Goal: Check status: Check status

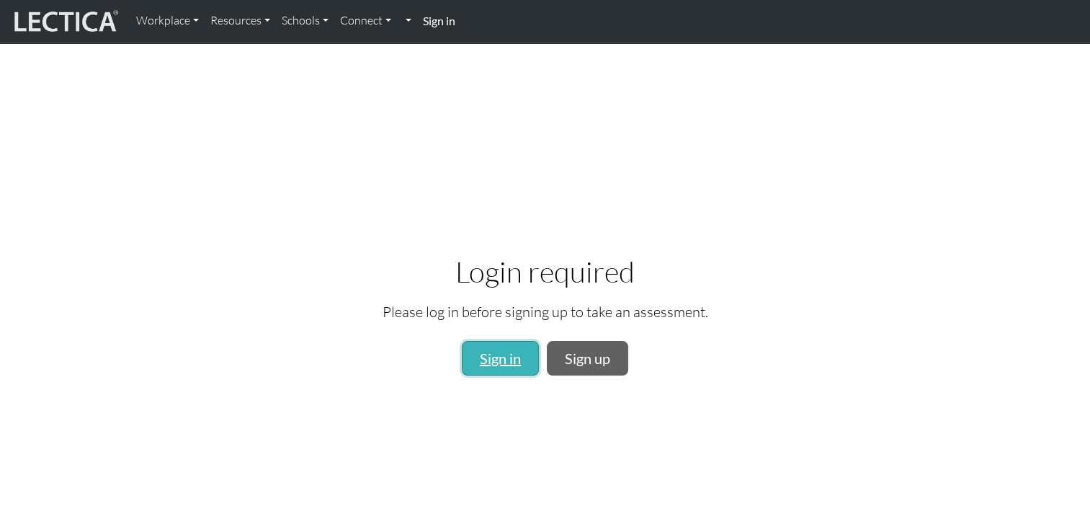
click at [511, 365] on link "Sign in" at bounding box center [500, 358] width 77 height 35
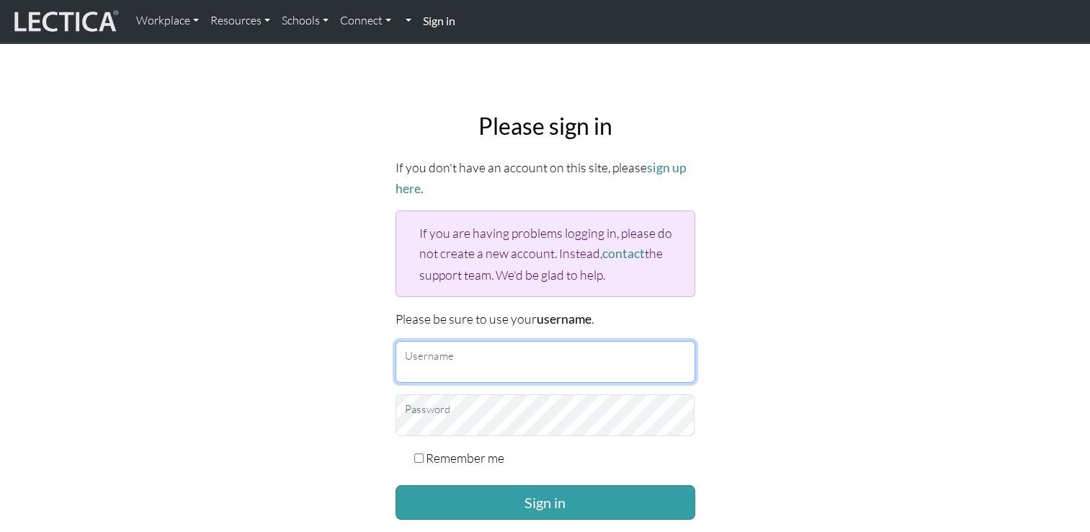
type input "rs.felice@outlook.jp"
click at [510, 366] on input "rs.felice@outlook.jp" at bounding box center [546, 362] width 300 height 42
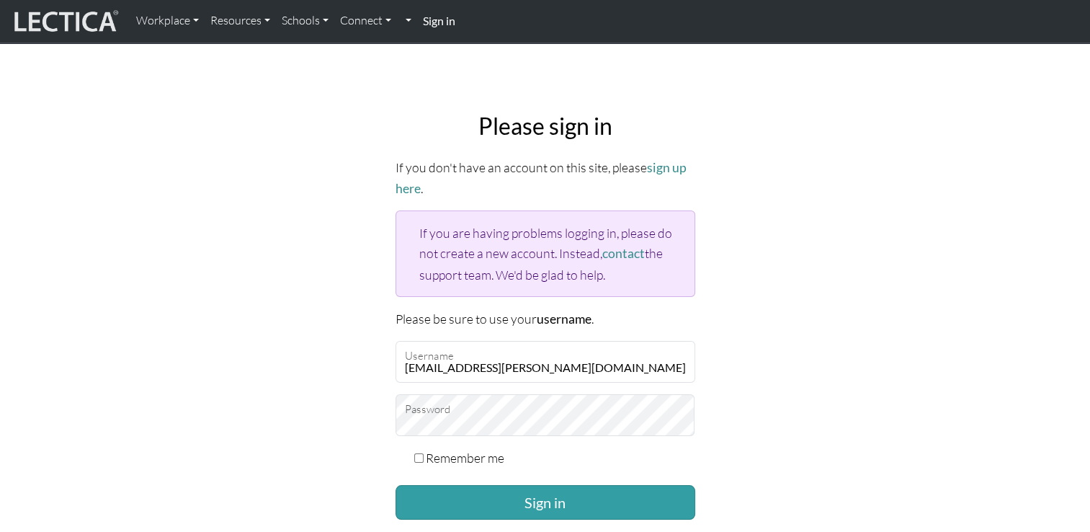
click at [250, 340] on div "Please sign in If you don't have an account on this site, please sign up here .…" at bounding box center [545, 343] width 951 height 484
click at [438, 453] on label "Remember me" at bounding box center [465, 458] width 79 height 20
click at [424, 453] on input "Remember me" at bounding box center [418, 457] width 9 height 9
checkbox input "true"
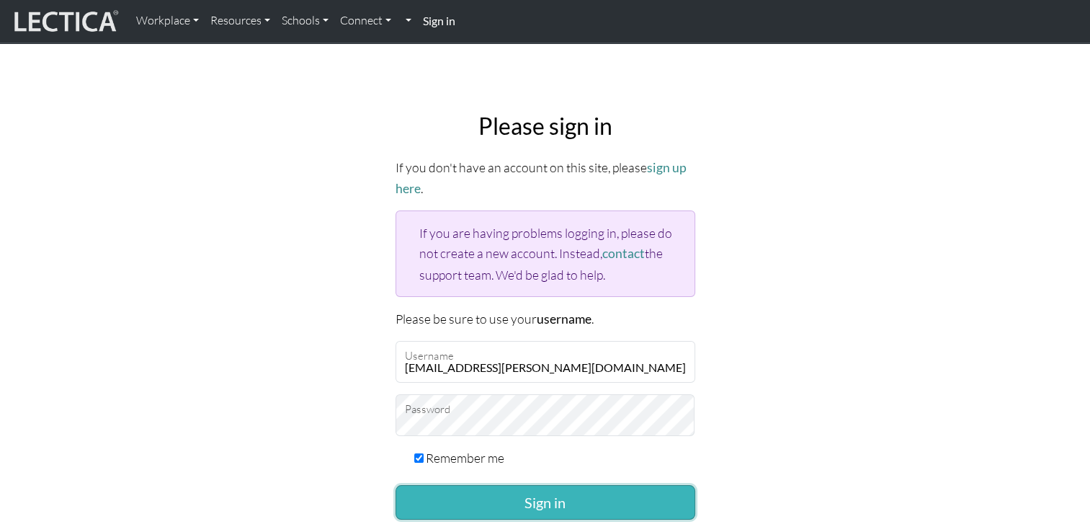
click at [475, 493] on button "Sign in" at bounding box center [546, 502] width 300 height 35
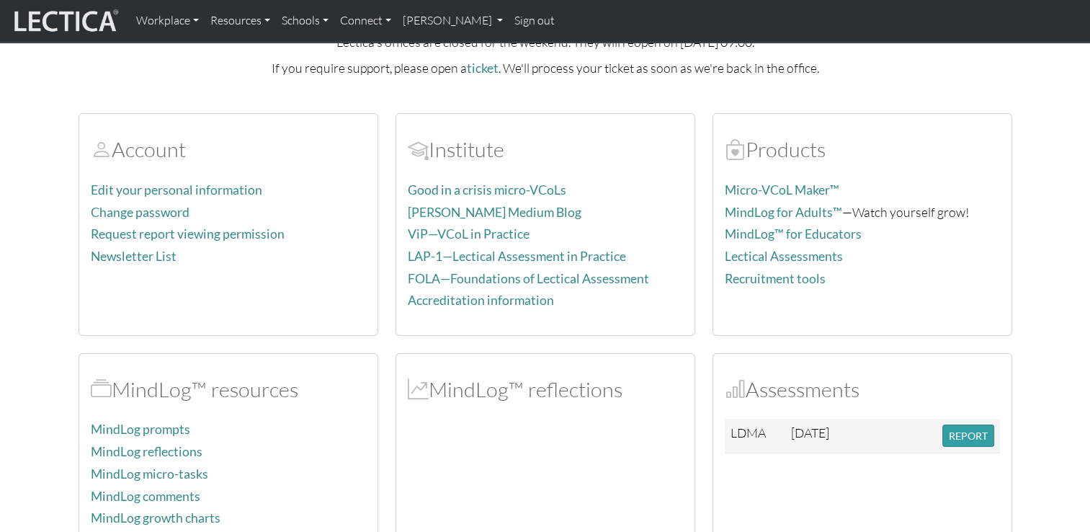
scroll to position [144, 0]
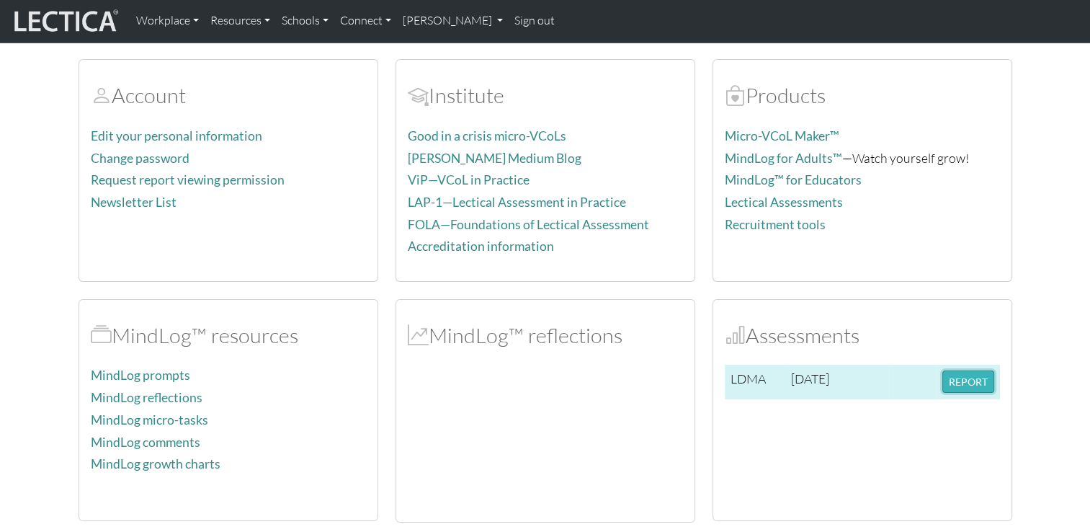
click at [959, 388] on button "REPORT" at bounding box center [969, 381] width 52 height 22
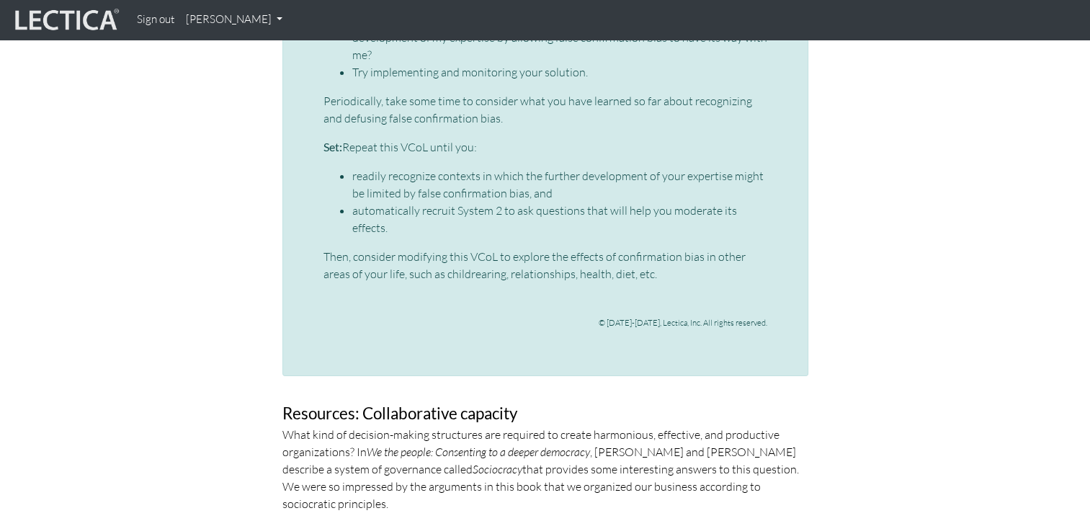
scroll to position [5117, 0]
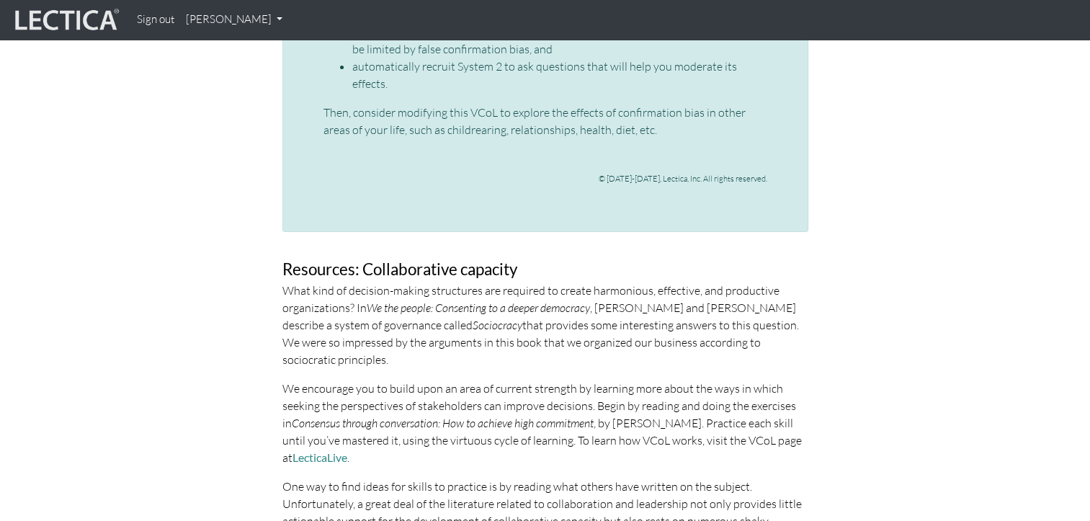
click at [229, 24] on link "[PERSON_NAME]" at bounding box center [234, 20] width 108 height 28
click at [228, 55] on link "My Profile" at bounding box center [252, 53] width 115 height 18
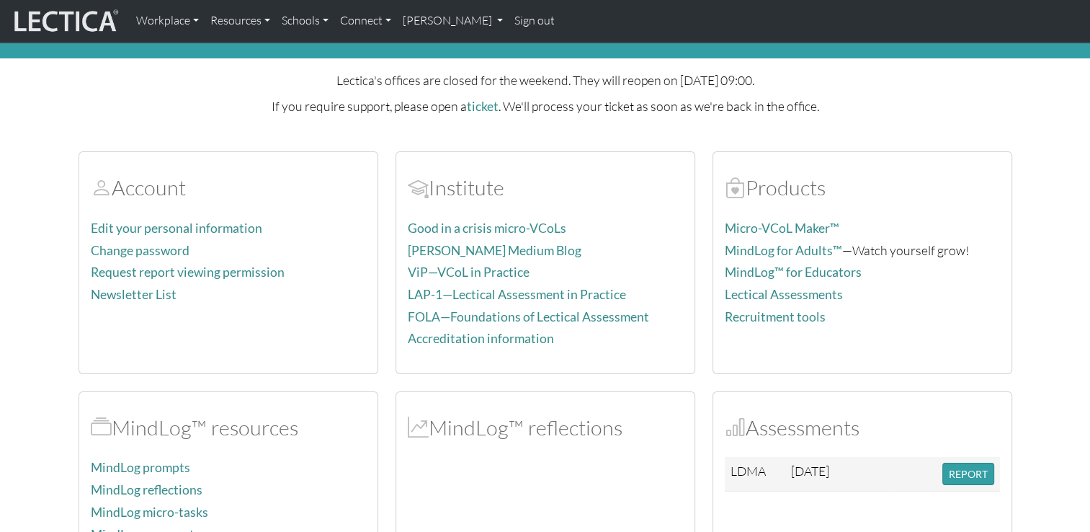
scroll to position [72, 0]
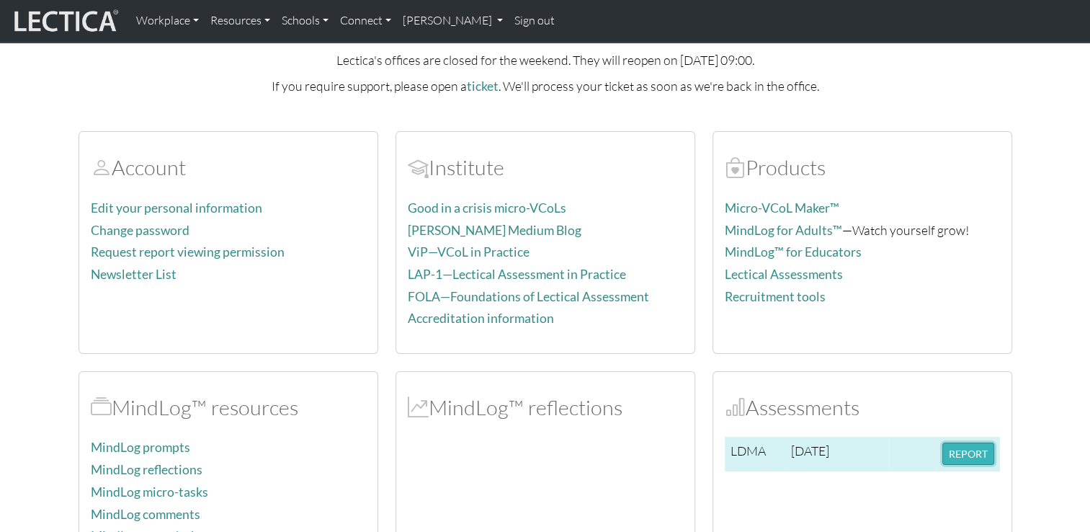
click at [956, 443] on button "REPORT" at bounding box center [969, 454] width 52 height 22
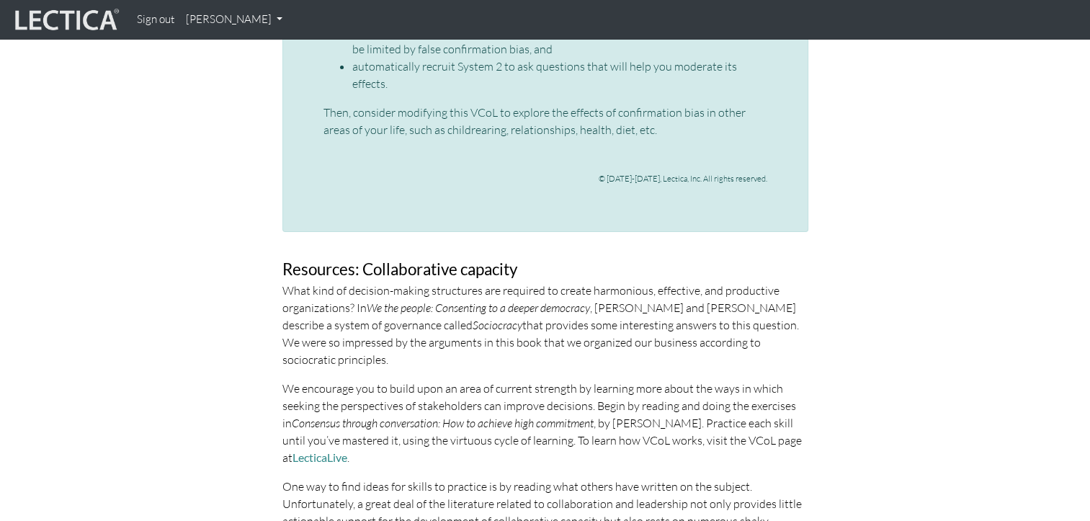
scroll to position [4973, 0]
